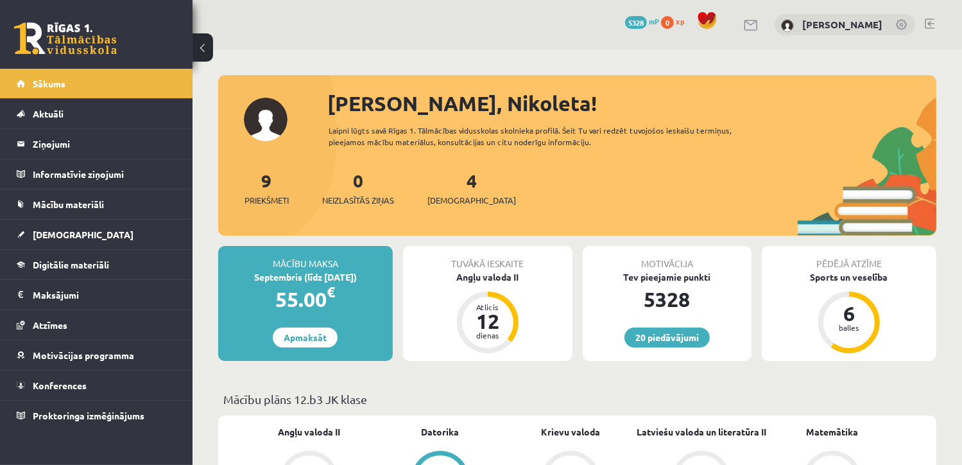
click at [924, 16] on div "20 Dāvanas 5328 mP 0 xp Nikoleta Zamarjonova" at bounding box center [577, 24] width 769 height 49
click at [927, 21] on link at bounding box center [930, 24] width 10 height 10
click at [263, 200] on span "Priekšmeti" at bounding box center [266, 200] width 44 height 13
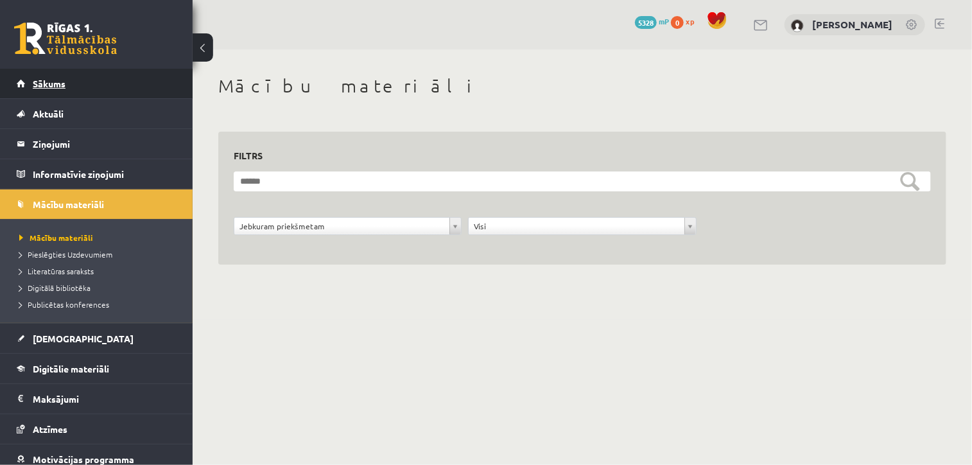
click at [117, 93] on link "Sākums" at bounding box center [97, 84] width 160 height 30
